Goal: Task Accomplishment & Management: Manage account settings

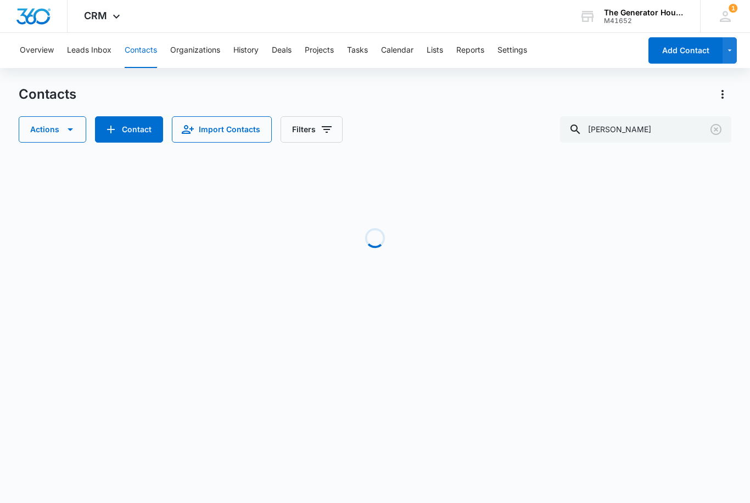
type input "[PERSON_NAME]"
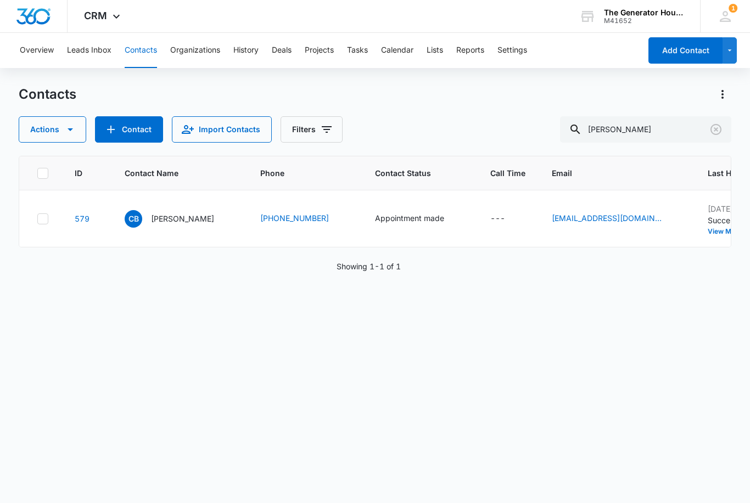
click at [723, 127] on button "Clear" at bounding box center [716, 130] width 18 height 18
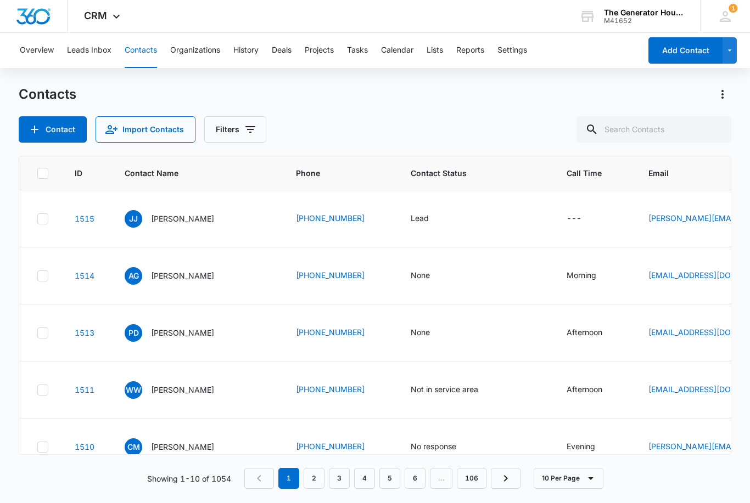
click at [411, 224] on div "Lead" at bounding box center [420, 218] width 18 height 12
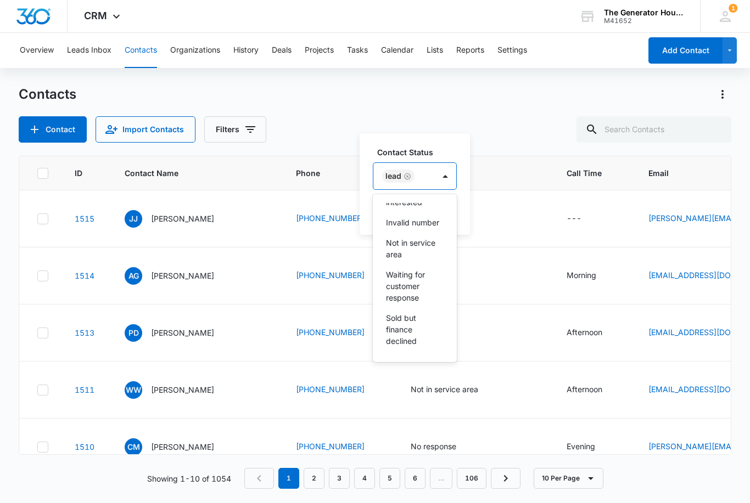
scroll to position [200, 0]
click at [400, 329] on p "Sold but finance declined" at bounding box center [413, 329] width 55 height 35
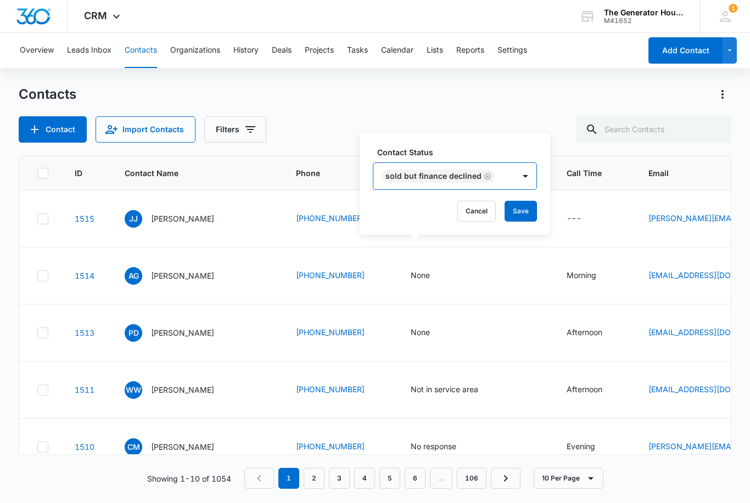
click at [515, 212] on button "Save" at bounding box center [520, 211] width 32 height 21
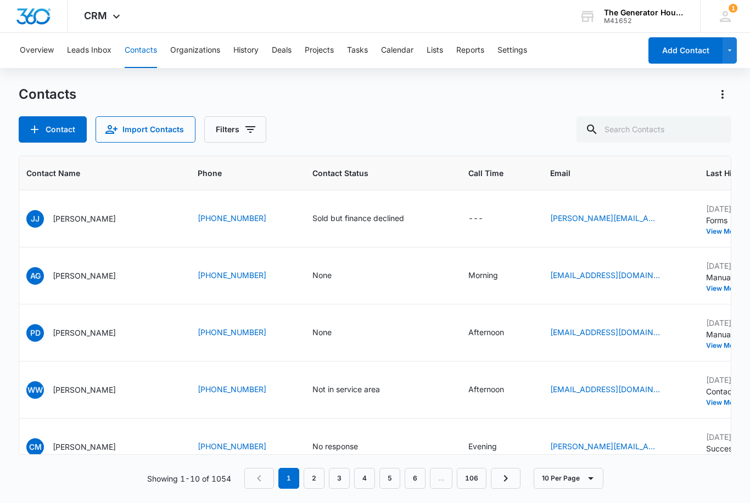
scroll to position [0, 47]
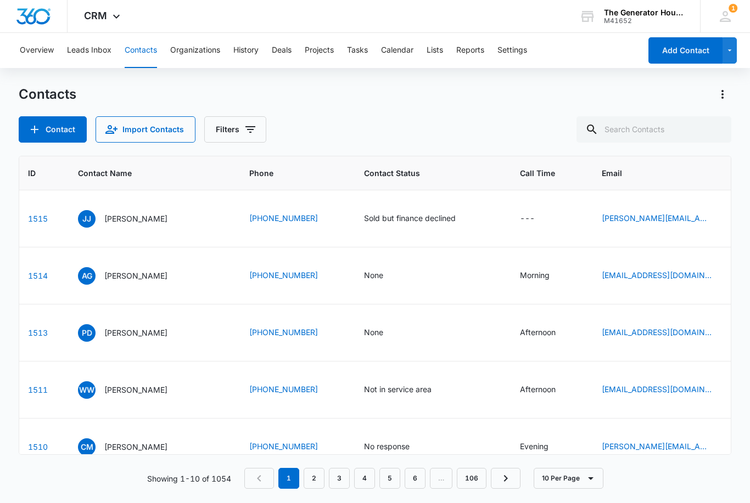
click at [462, 283] on div "None" at bounding box center [429, 275] width 130 height 13
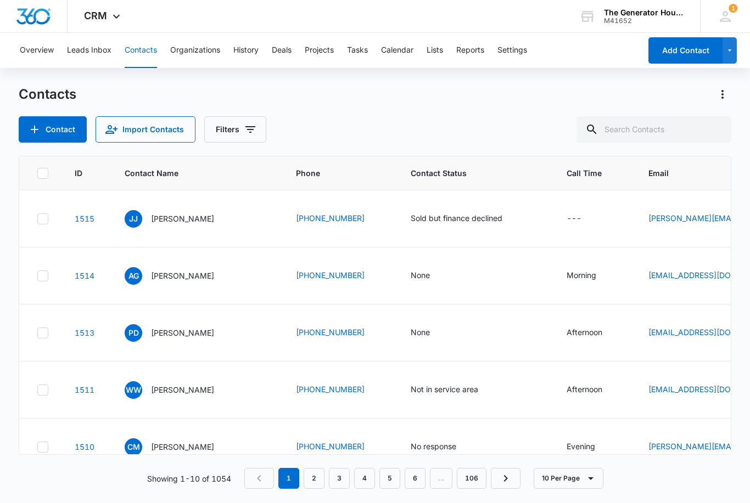
scroll to position [0, 0]
click at [411, 281] on div "None" at bounding box center [420, 275] width 19 height 12
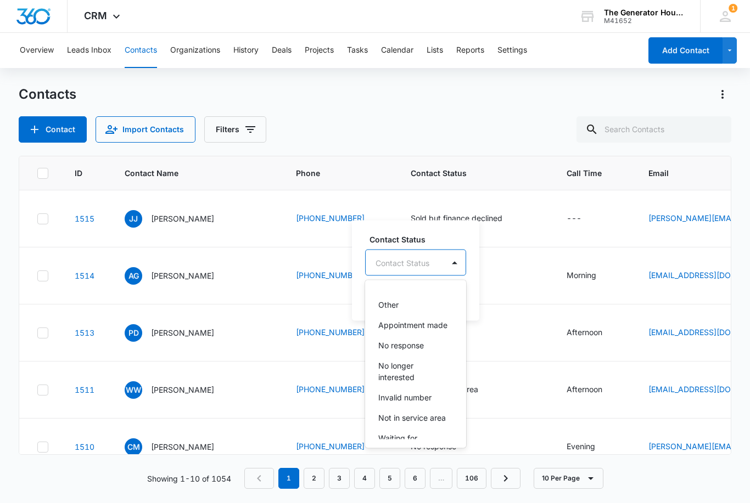
scroll to position [99, 0]
click at [385, 360] on p "No longer interested" at bounding box center [414, 371] width 72 height 23
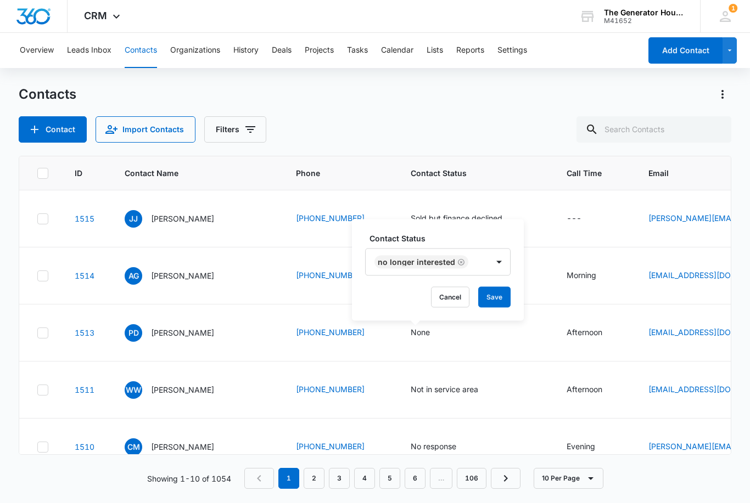
click at [486, 287] on button "Save" at bounding box center [494, 297] width 32 height 21
